Goal: Obtain resource: Obtain resource

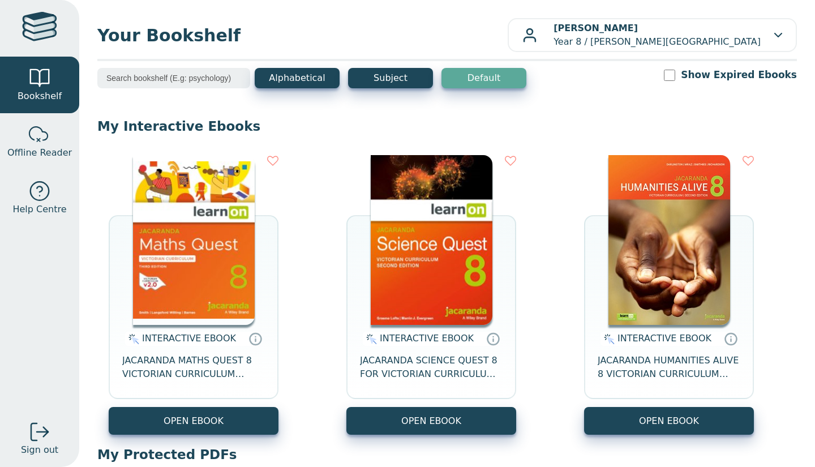
click at [266, 424] on button "OPEN EBOOK" at bounding box center [194, 421] width 170 height 28
